Goal: Task Accomplishment & Management: Manage account settings

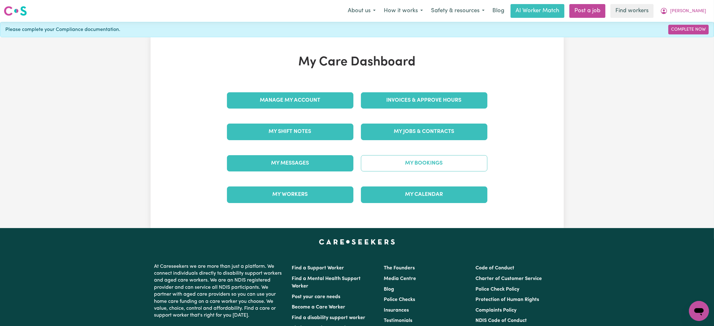
click at [381, 163] on link "My Bookings" at bounding box center [424, 163] width 126 height 16
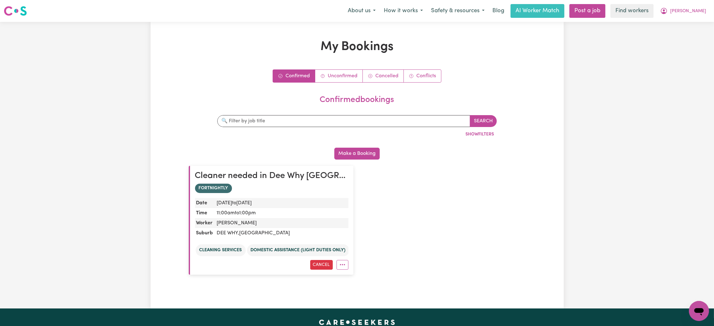
scroll to position [0, 0]
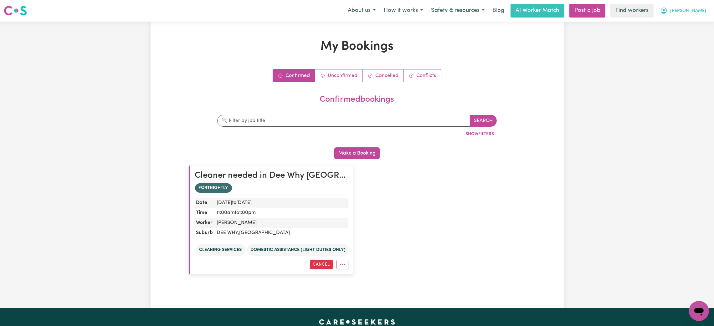
click at [703, 9] on span "Rick" at bounding box center [688, 11] width 36 height 7
click at [680, 19] on link "My Dashboard" at bounding box center [684, 24] width 49 height 12
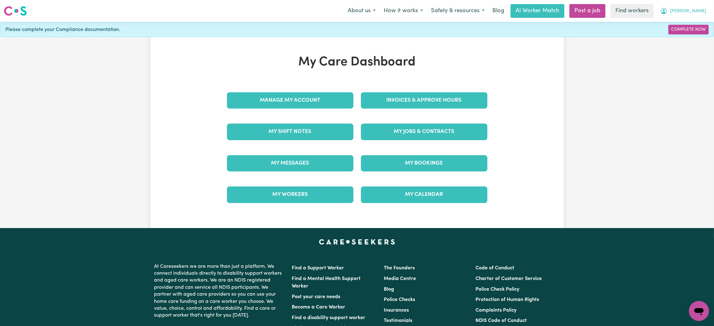
drag, startPoint x: 704, startPoint y: 3, endPoint x: 696, endPoint y: 9, distance: 9.2
click at [696, 9] on div "Menu About us How it works Safety & resources Blog AI Worker Match Post a job F…" at bounding box center [357, 11] width 714 height 14
click at [696, 9] on button "Rick" at bounding box center [683, 10] width 54 height 13
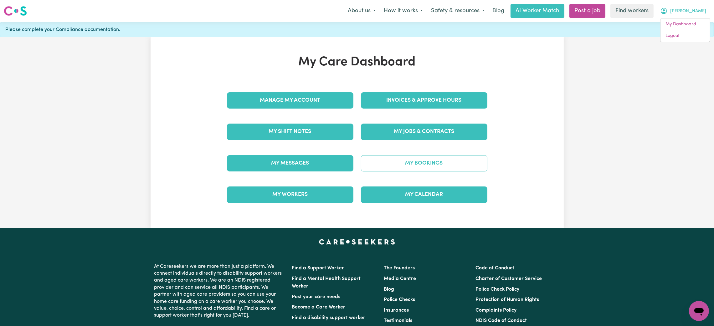
click at [414, 168] on link "My Bookings" at bounding box center [424, 163] width 126 height 16
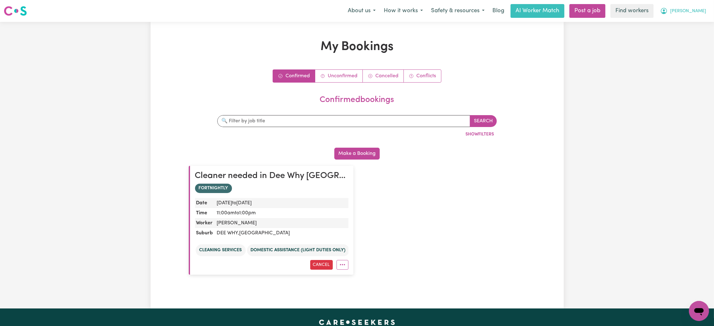
click at [697, 14] on button "Rick" at bounding box center [683, 10] width 54 height 13
click at [678, 22] on link "My Dashboard" at bounding box center [684, 24] width 49 height 12
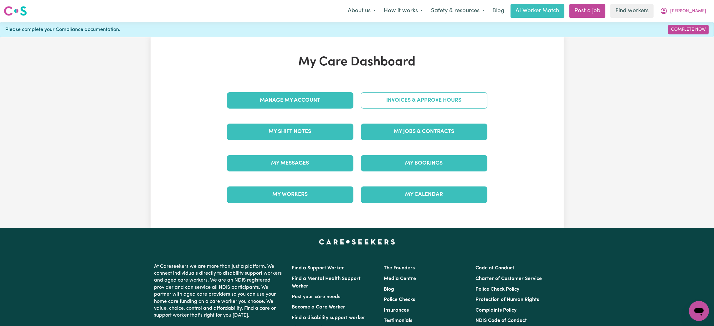
click at [411, 97] on link "Invoices & Approve Hours" at bounding box center [424, 100] width 126 height 16
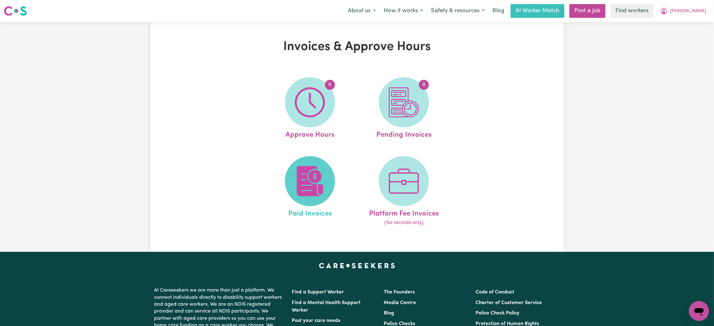
click at [308, 181] on img at bounding box center [310, 181] width 30 height 30
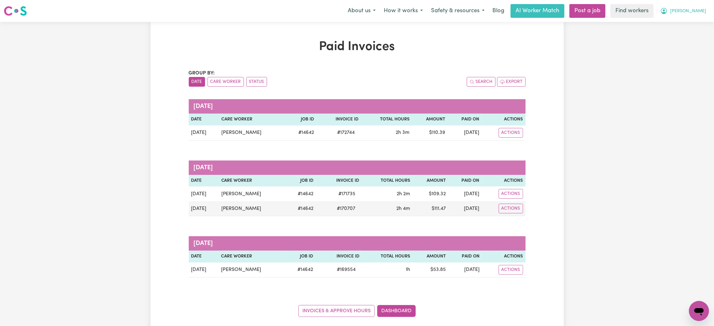
click at [701, 14] on span "Rick" at bounding box center [688, 11] width 36 height 7
click at [692, 36] on link "Logout" at bounding box center [684, 36] width 49 height 12
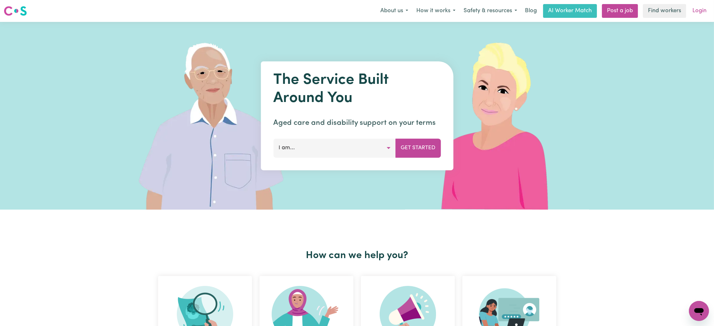
click at [704, 6] on link "Login" at bounding box center [700, 11] width 22 height 14
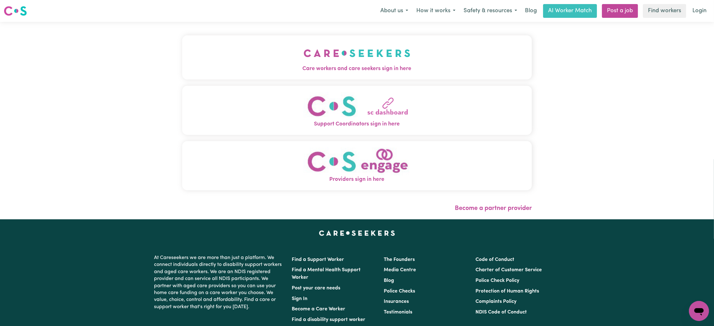
click at [295, 62] on button "Care workers and care seekers sign in here" at bounding box center [357, 57] width 350 height 44
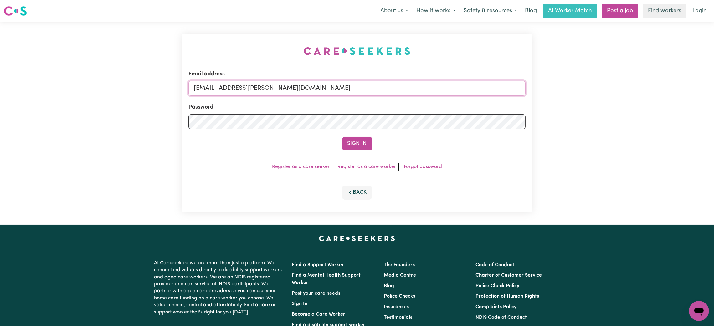
drag, startPoint x: 228, startPoint y: 92, endPoint x: 436, endPoint y: 110, distance: 209.5
click at [436, 110] on form "Email address superuser~mikayla@careseekers.com.au Password Sign In" at bounding box center [356, 110] width 337 height 80
paste input "dothefunkychicken72@gmail.com"
type input "superuser~dothefunkychicken72@gmail.com"
click at [342, 137] on button "Sign In" at bounding box center [357, 144] width 30 height 14
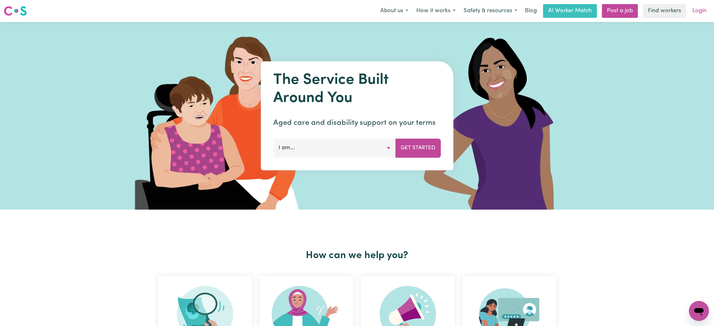
click at [695, 4] on link "Login" at bounding box center [700, 11] width 22 height 14
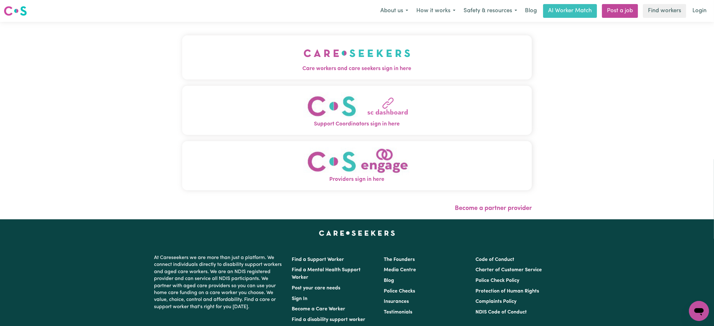
click at [386, 60] on button "Care workers and care seekers sign in here" at bounding box center [357, 57] width 350 height 44
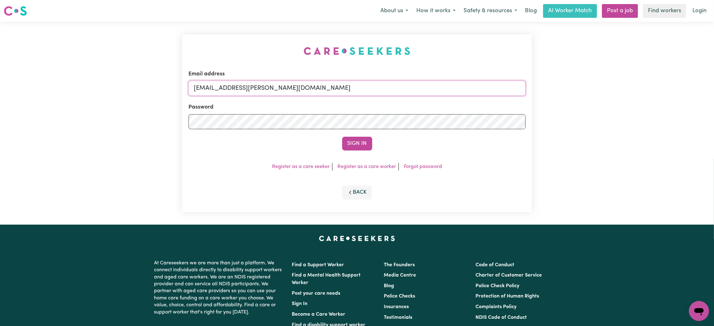
drag, startPoint x: 229, startPoint y: 88, endPoint x: 348, endPoint y: 76, distance: 119.2
click at [348, 76] on div "Email address [EMAIL_ADDRESS][PERSON_NAME][DOMAIN_NAME]" at bounding box center [356, 83] width 337 height 26
type input "superuser~"
